Goal: Information Seeking & Learning: Find specific page/section

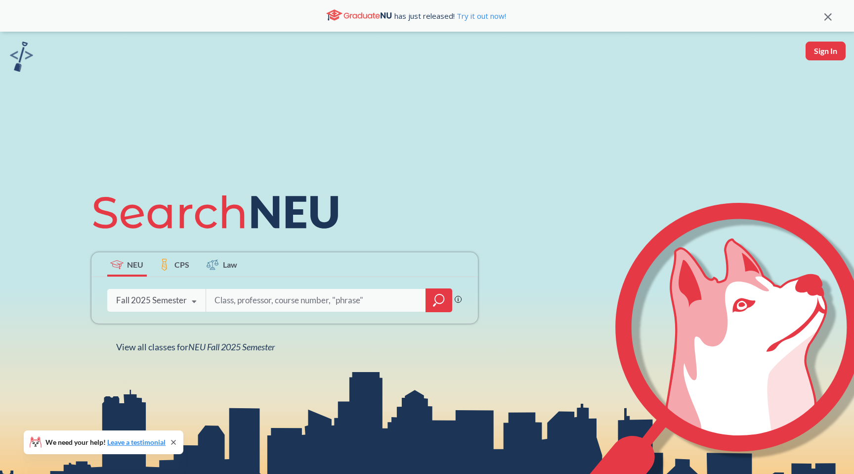
click at [276, 305] on input "search" at bounding box center [317, 300] width 206 height 21
type input "linear algebra"
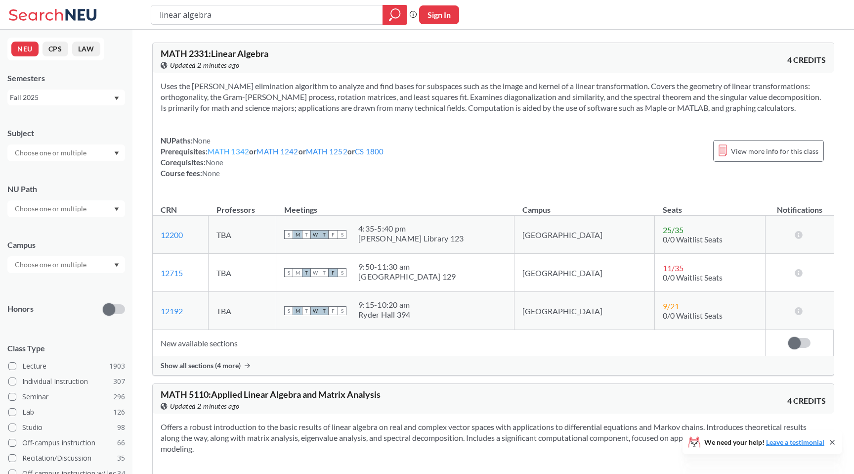
click at [224, 150] on link "MATH 1342" at bounding box center [229, 151] width 42 height 9
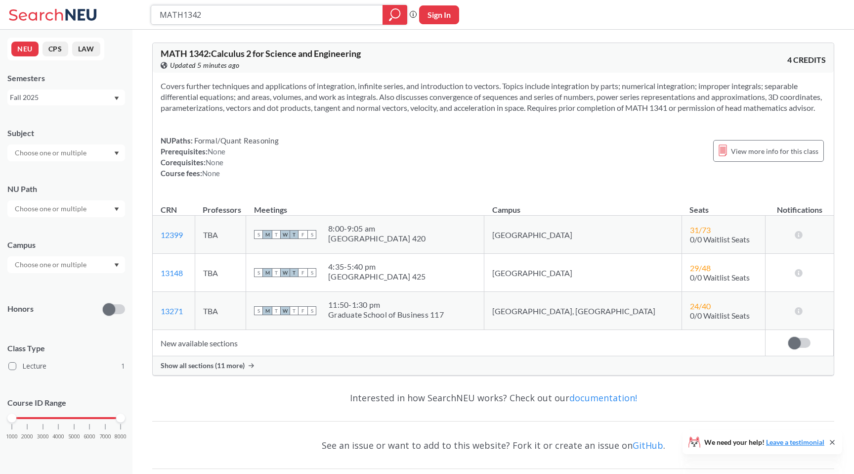
click at [187, 12] on input "MATH1342" at bounding box center [267, 14] width 217 height 17
type input "proba"
click at [399, 24] on div at bounding box center [395, 15] width 25 height 20
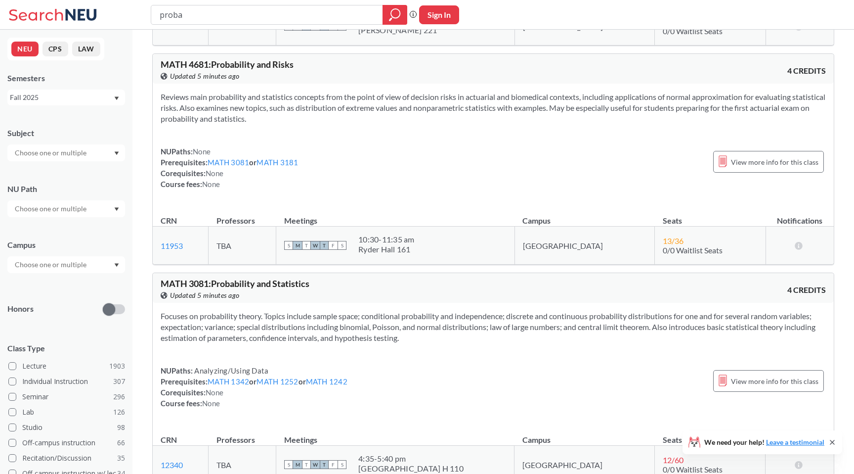
scroll to position [198, 0]
click at [228, 166] on link "MATH 3081" at bounding box center [229, 161] width 42 height 9
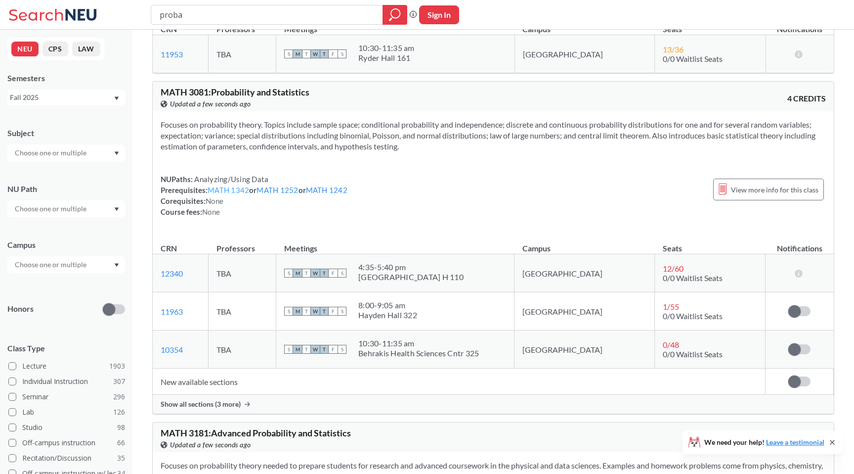
scroll to position [389, 0]
click at [226, 194] on link "MATH 1342" at bounding box center [229, 189] width 42 height 9
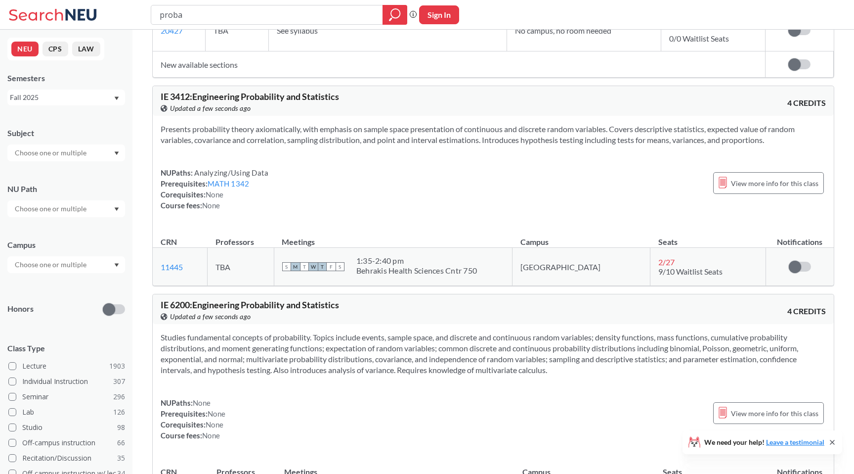
scroll to position [1235, 0]
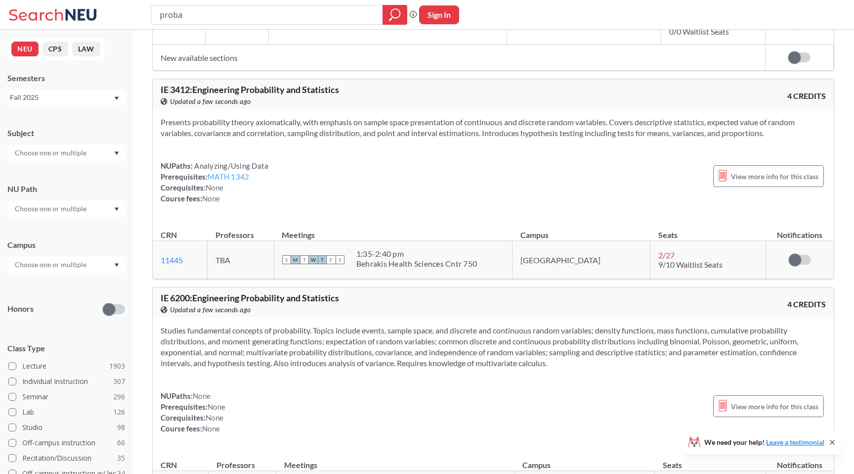
click at [229, 181] on link "MATH 1342" at bounding box center [229, 176] width 42 height 9
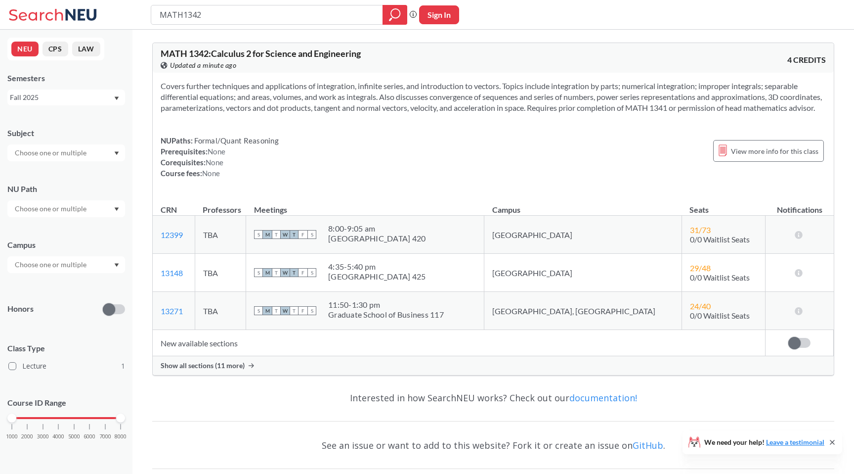
type input "proba"
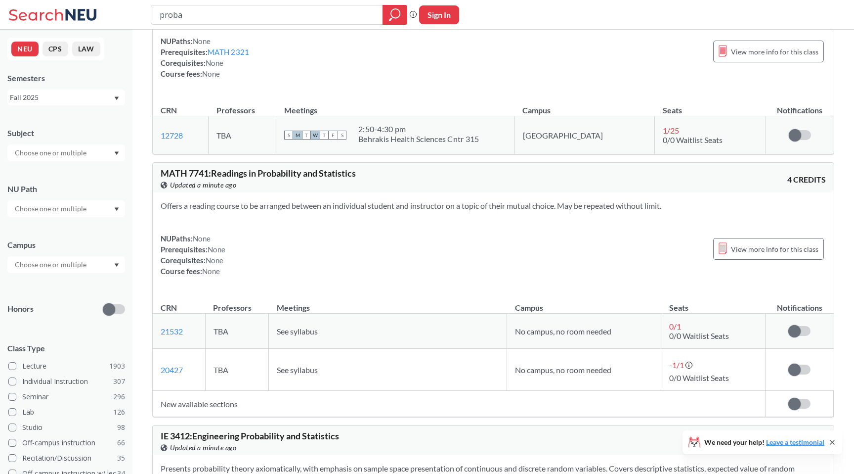
scroll to position [730, 0]
